Goal: Find specific page/section: Find specific page/section

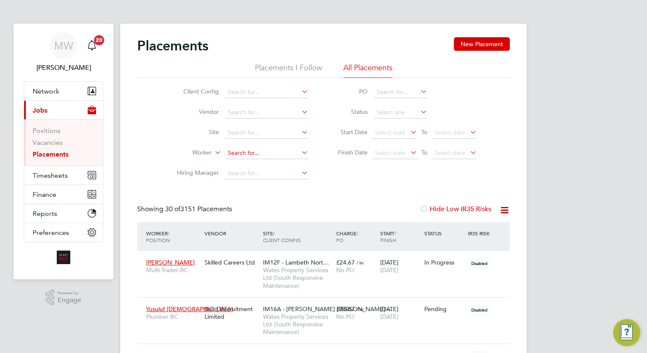
click at [265, 157] on input at bounding box center [266, 153] width 83 height 12
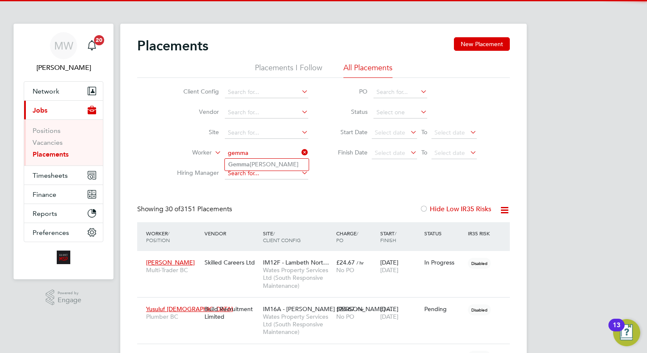
type input "gemma"
click at [238, 172] on input at bounding box center [266, 174] width 83 height 12
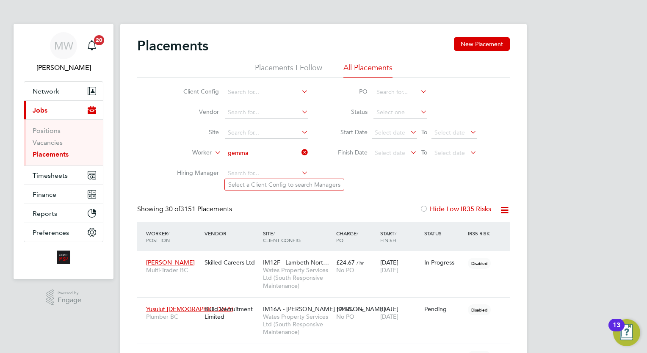
click at [243, 160] on li "Worker gemma" at bounding box center [239, 153] width 159 height 20
click at [244, 156] on input at bounding box center [266, 153] width 83 height 12
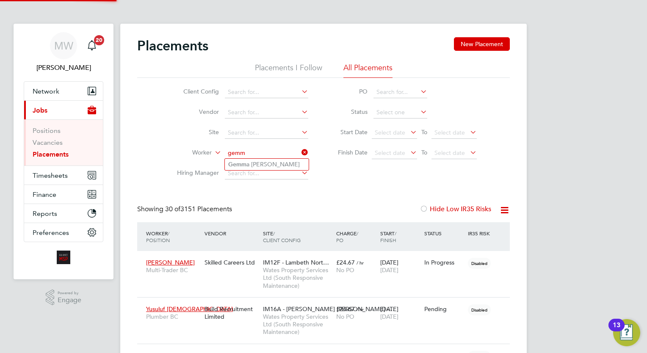
click at [268, 165] on li "Gemm a [PERSON_NAME]" at bounding box center [267, 164] width 84 height 11
type input "[PERSON_NAME]"
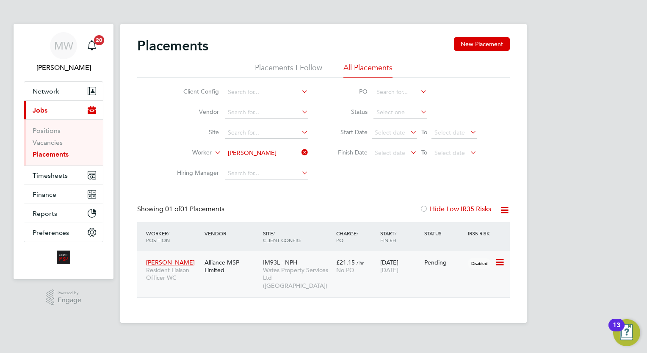
click at [323, 263] on div "IM93L - NPH Wates Property Services Ltd ([GEOGRAPHIC_DATA])" at bounding box center [297, 274] width 73 height 39
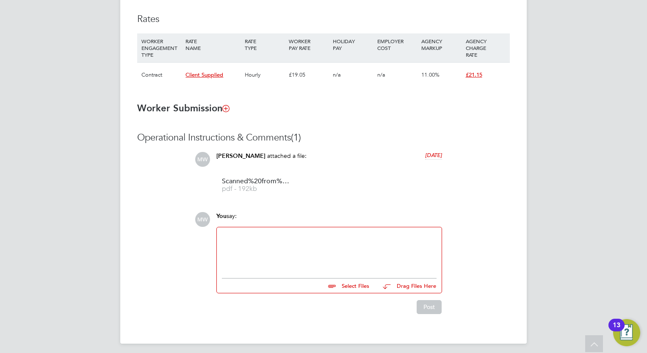
scroll to position [561, 0]
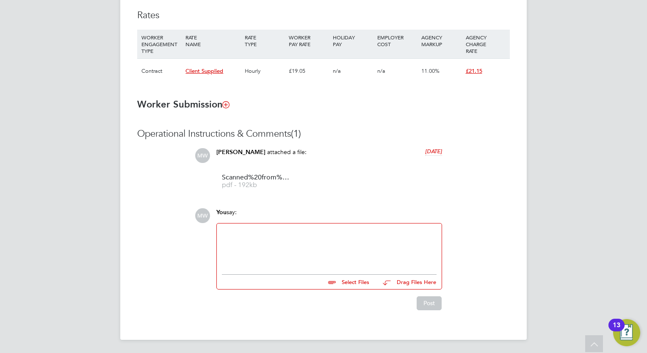
click at [277, 241] on div at bounding box center [329, 247] width 215 height 36
click at [257, 167] on div "Megan Westlotorn attached a file: 3 days ago Scanned%20from%20a%20Xerox%20Multi…" at bounding box center [329, 171] width 234 height 47
click at [257, 176] on span "Scanned%20from%20a%20Xerox%20Multifunction%20Printer" at bounding box center [256, 177] width 68 height 6
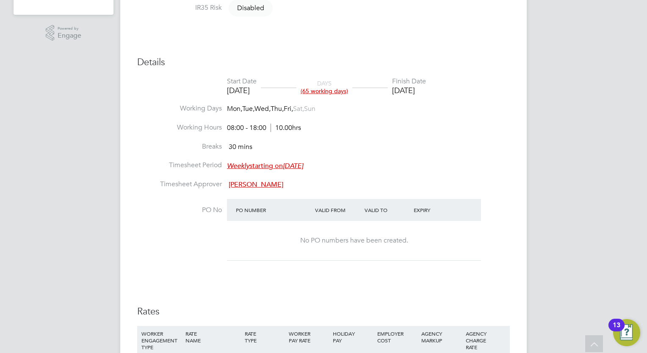
scroll to position [53, 0]
